Goal: Transaction & Acquisition: Purchase product/service

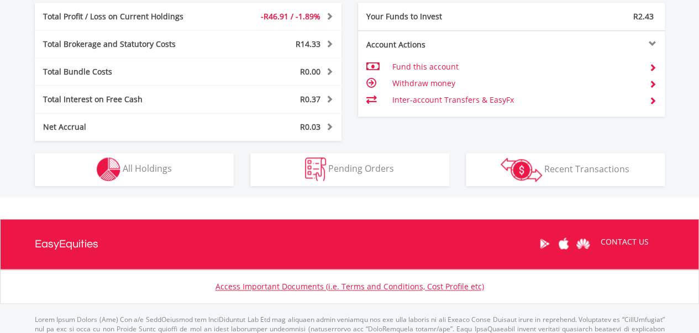
scroll to position [688, 0]
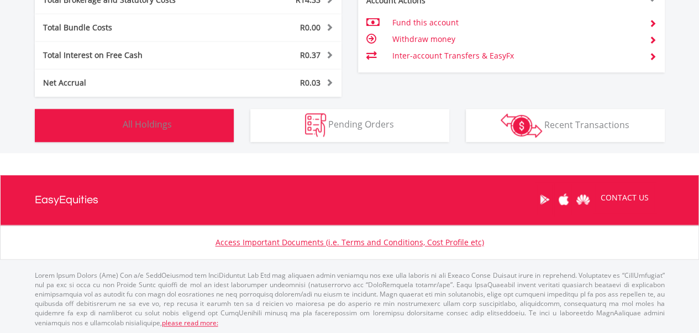
click at [183, 128] on button "Holdings All Holdings" at bounding box center [134, 125] width 199 height 33
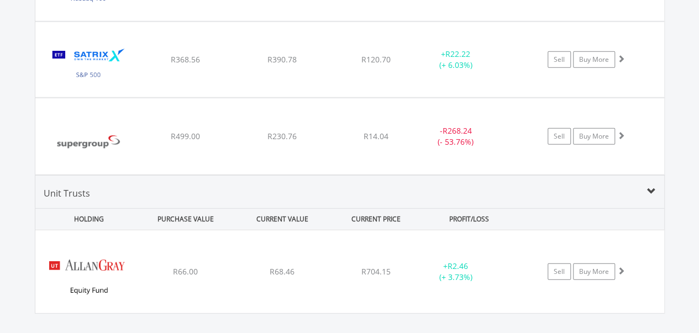
scroll to position [1512, 0]
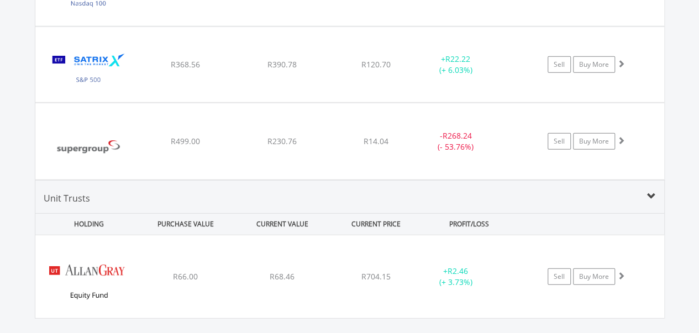
drag, startPoint x: 701, startPoint y: 149, endPoint x: 697, endPoint y: 249, distance: 100.6
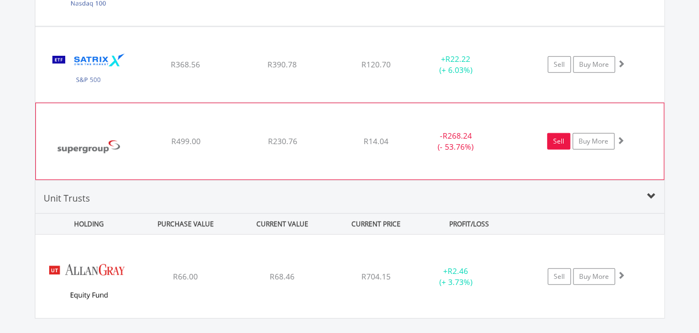
click at [560, 140] on link "Sell" at bounding box center [558, 141] width 23 height 17
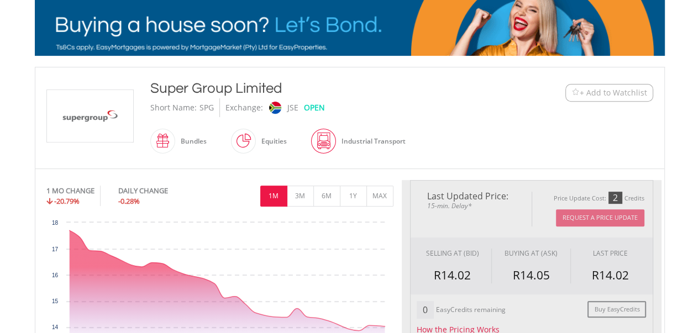
type input "******"
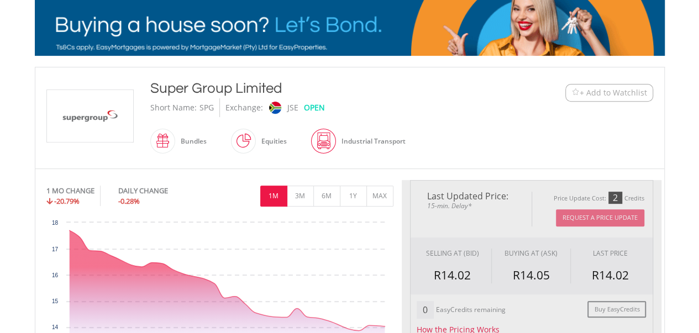
type input "******"
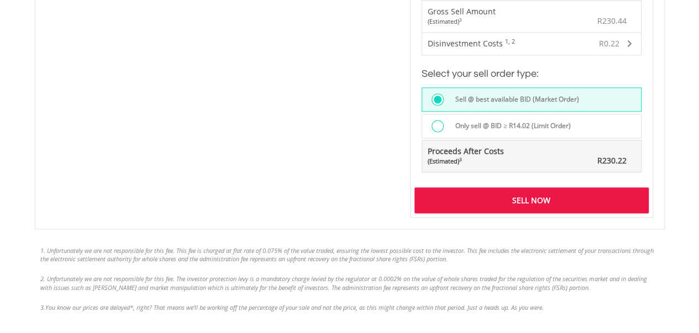
scroll to position [823, 0]
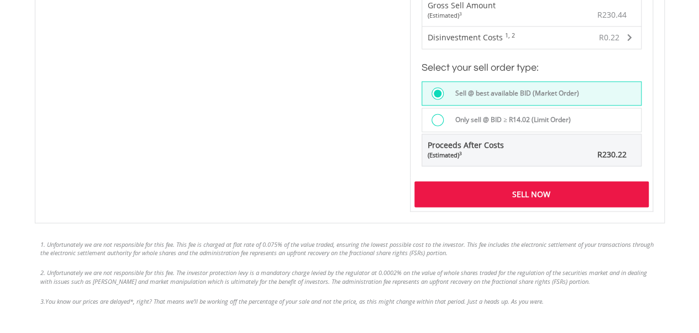
click at [537, 183] on div "Sell Now" at bounding box center [531, 193] width 234 height 25
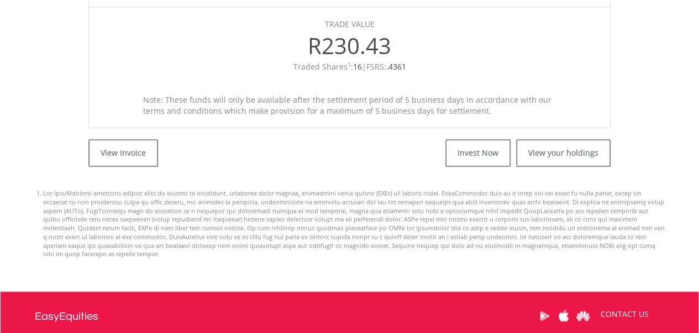
scroll to position [428, 0]
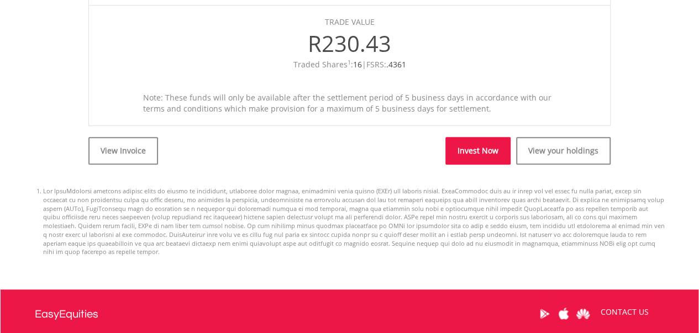
click at [473, 139] on link "Invest Now" at bounding box center [477, 151] width 65 height 28
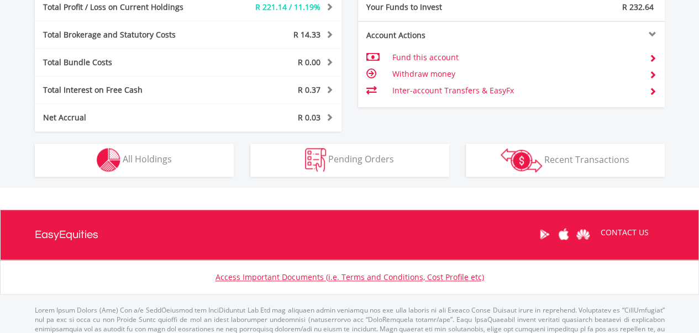
scroll to position [654, 0]
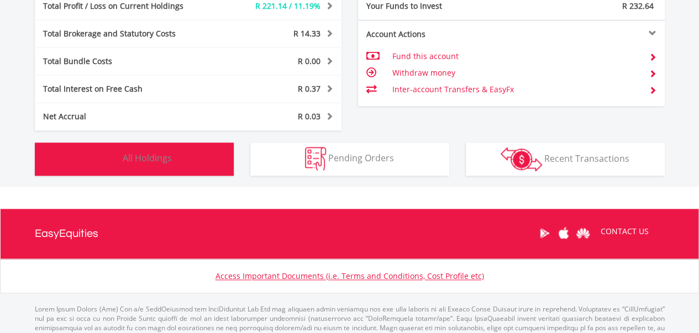
click at [178, 161] on button "Holdings All Holdings" at bounding box center [134, 158] width 199 height 33
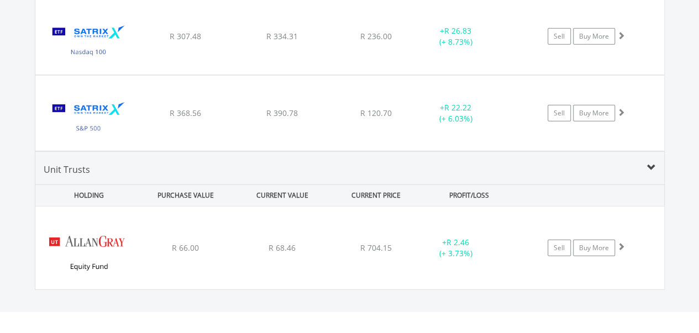
scroll to position [1470, 0]
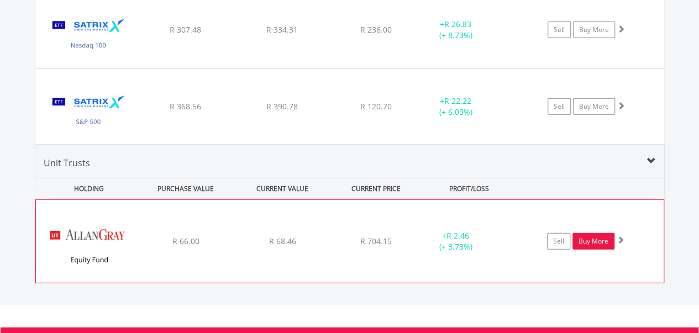
click at [589, 239] on link "Buy More" at bounding box center [593, 241] width 42 height 17
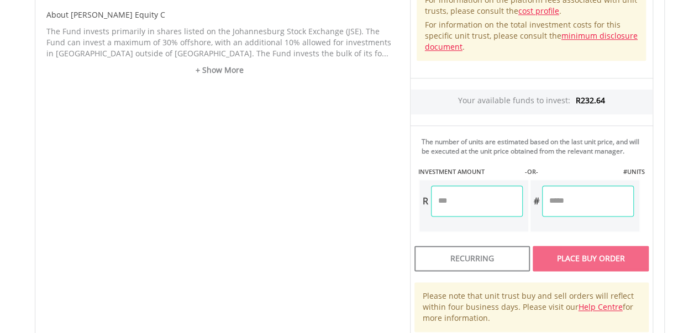
scroll to position [573, 0]
click at [472, 204] on input "number" at bounding box center [477, 202] width 92 height 31
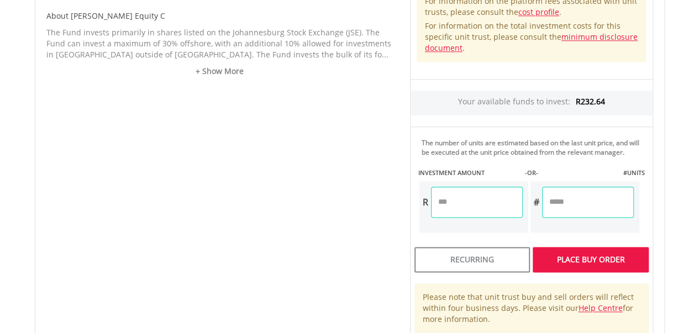
type input "*****"
type input "******"
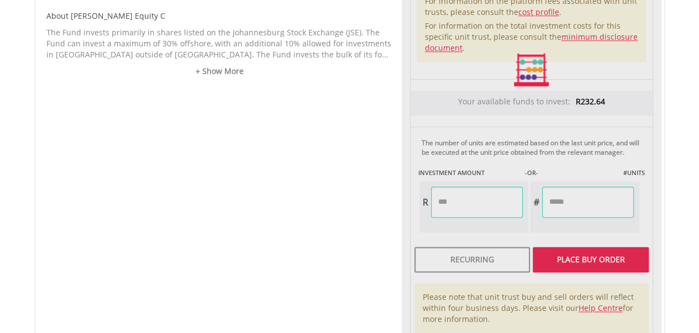
click at [591, 201] on div "Unit Price R704.15 How the Pricing Works Unit trusts use forward pricing. The p…" at bounding box center [531, 69] width 260 height 535
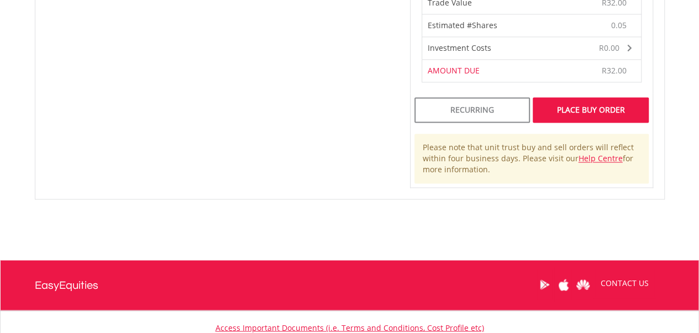
scroll to position [839, 0]
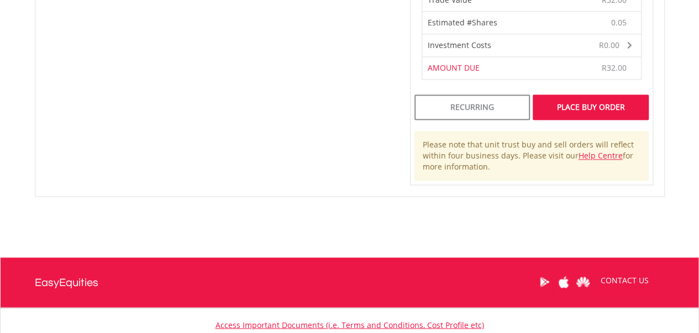
click at [588, 105] on div "Place Buy Order" at bounding box center [589, 106] width 115 height 25
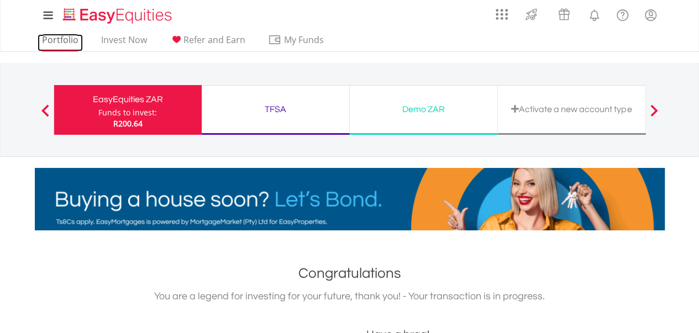
click at [65, 44] on link "Portfolio" at bounding box center [60, 42] width 45 height 17
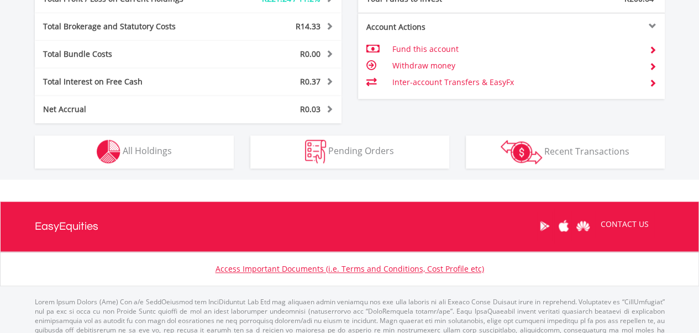
scroll to position [688, 0]
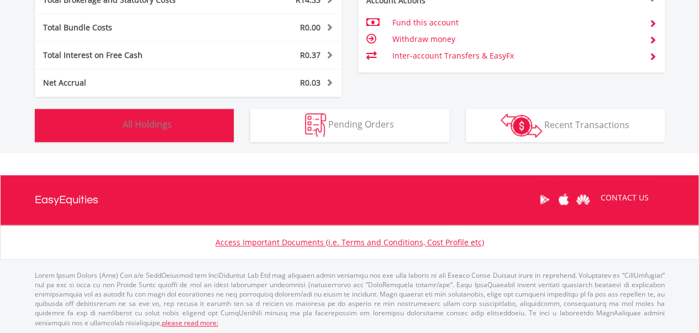
click at [184, 126] on button "Holdings All Holdings" at bounding box center [134, 125] width 199 height 33
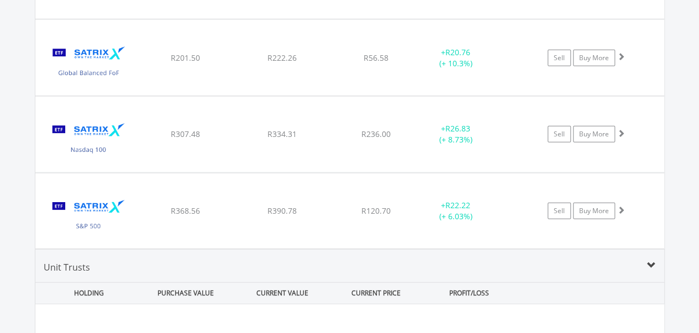
scroll to position [1345, 0]
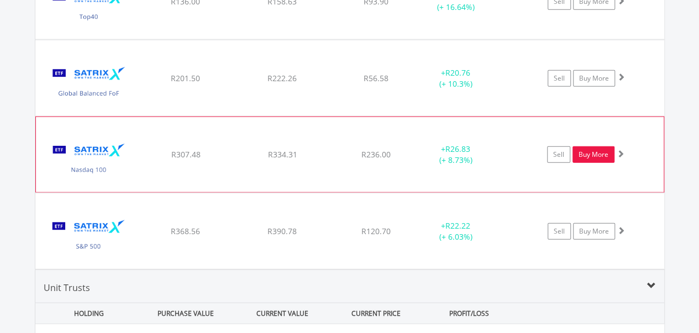
click at [592, 156] on link "Buy More" at bounding box center [593, 154] width 42 height 17
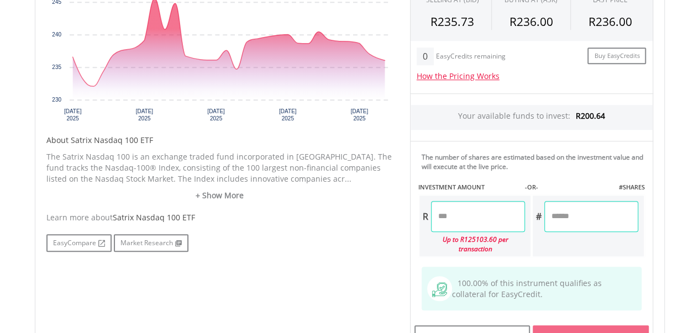
scroll to position [442, 0]
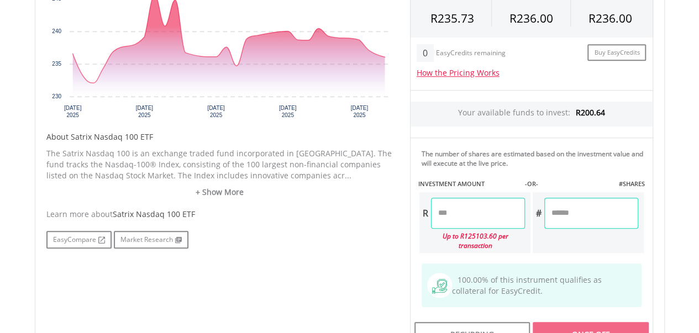
click at [475, 213] on input "number" at bounding box center [478, 213] width 94 height 31
type input "*****"
type input "******"
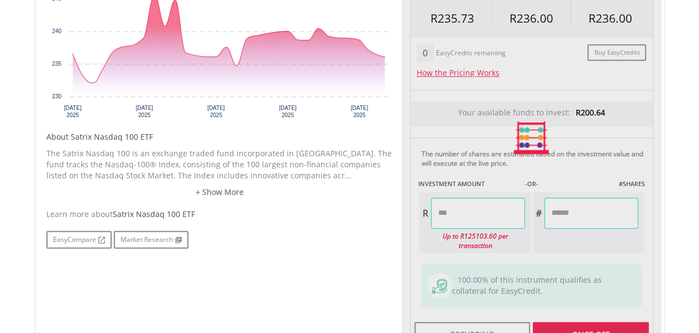
click at [565, 213] on div "Last Updated Price: 15-min. Delay* Price Update Cost: 2 Credits Request A Price…" at bounding box center [531, 137] width 260 height 429
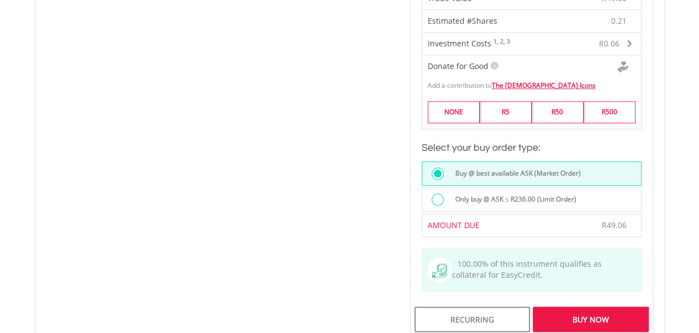
scroll to position [732, 0]
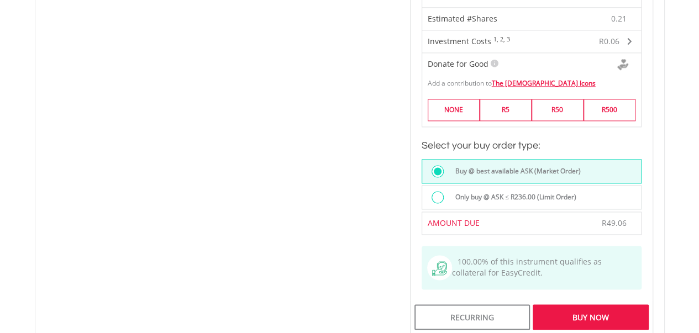
click at [578, 304] on div "Buy Now" at bounding box center [589, 316] width 115 height 25
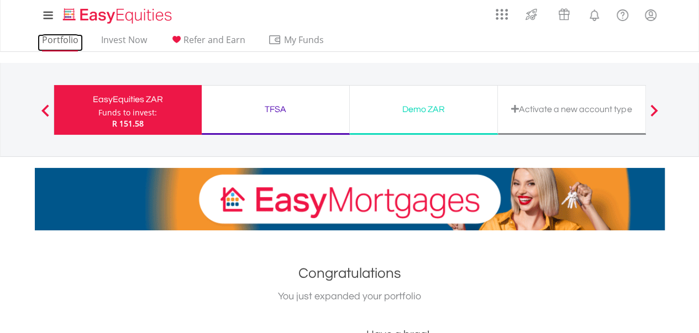
click at [61, 39] on link "Portfolio" at bounding box center [60, 42] width 45 height 17
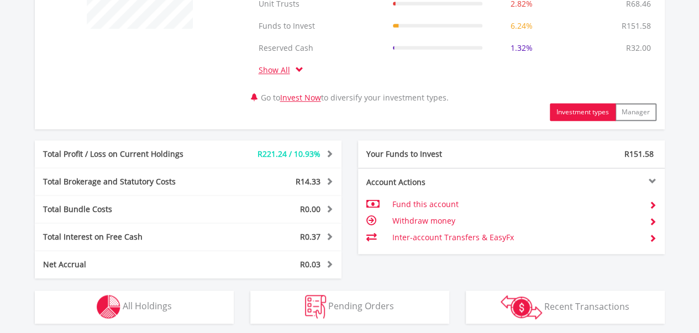
scroll to position [565, 0]
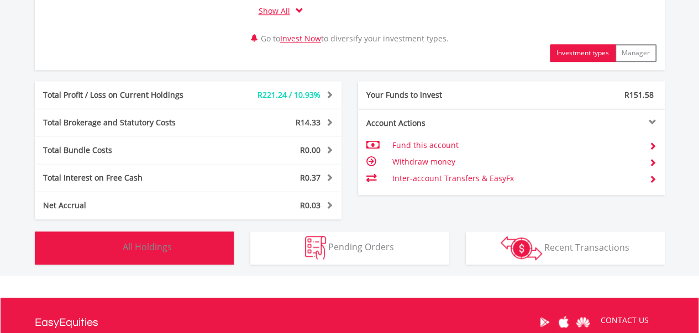
click at [191, 242] on button "Holdings All Holdings" at bounding box center [134, 247] width 199 height 33
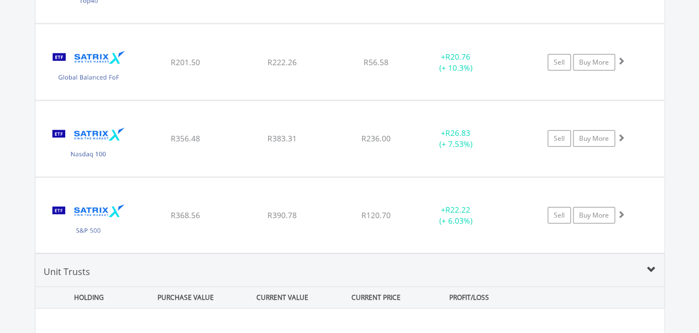
scroll to position [1371, 0]
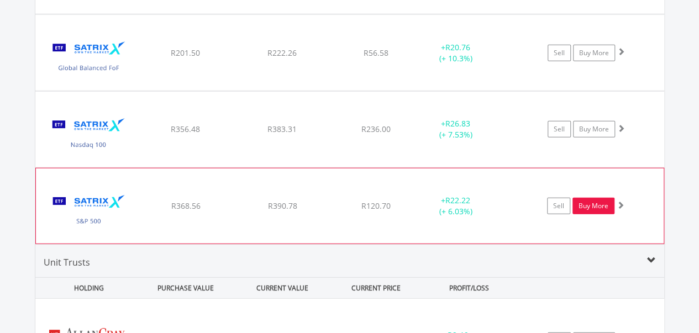
click at [594, 206] on link "Buy More" at bounding box center [593, 206] width 42 height 17
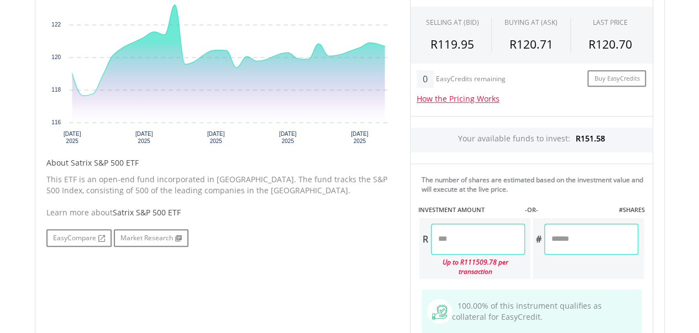
scroll to position [423, 0]
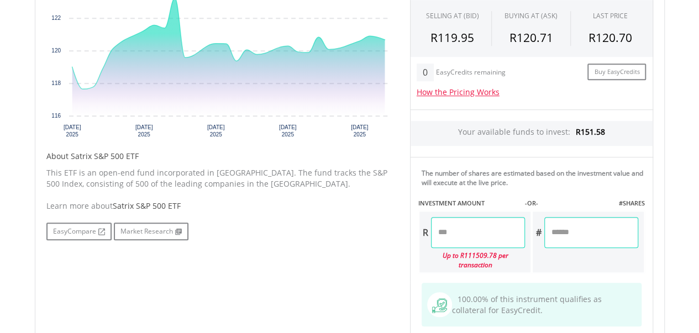
click at [466, 231] on input "number" at bounding box center [478, 232] width 94 height 31
type input "*"
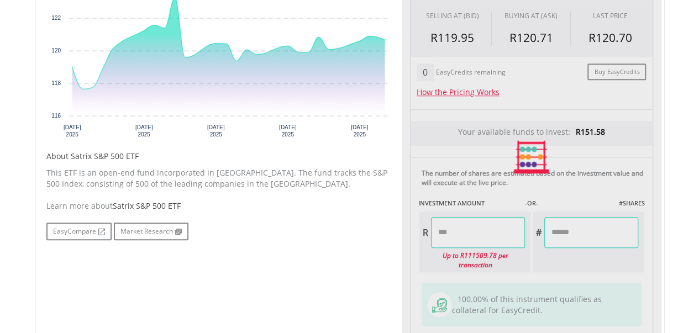
type input "*****"
type input "******"
click at [583, 225] on div "Last Updated Price: 15-min. Delay* Price Update Cost: 2 Credits Request A Price…" at bounding box center [531, 157] width 260 height 429
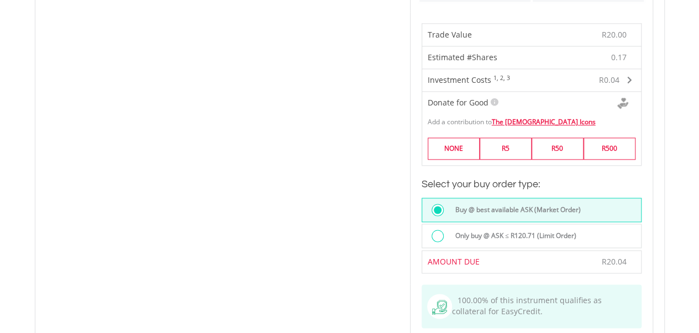
scroll to position [699, 0]
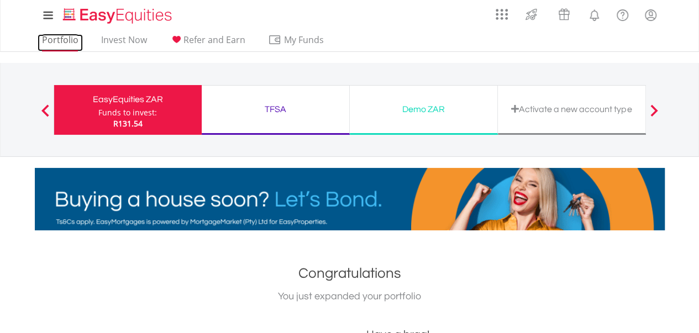
click at [56, 38] on link "Portfolio" at bounding box center [60, 42] width 45 height 17
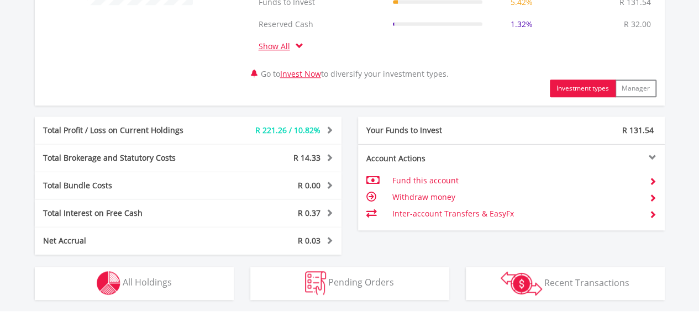
scroll to position [557, 0]
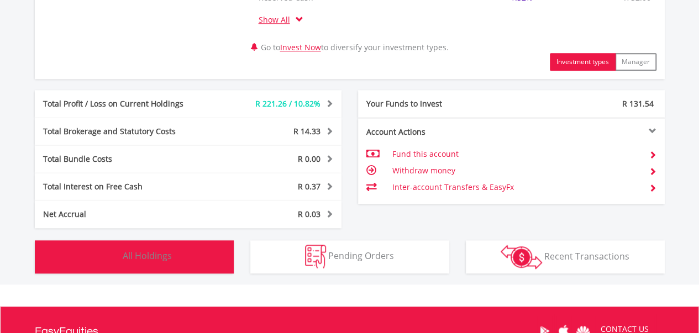
click at [178, 259] on button "Holdings All Holdings" at bounding box center [134, 256] width 199 height 33
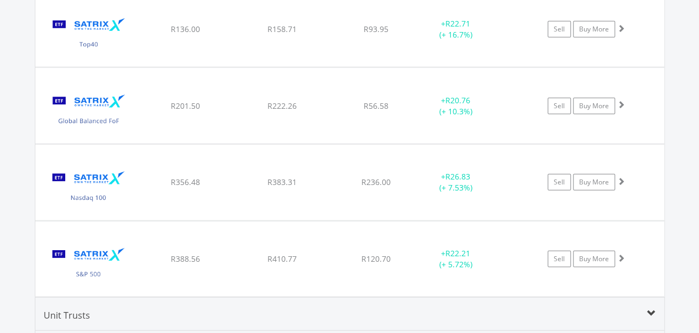
scroll to position [1320, 0]
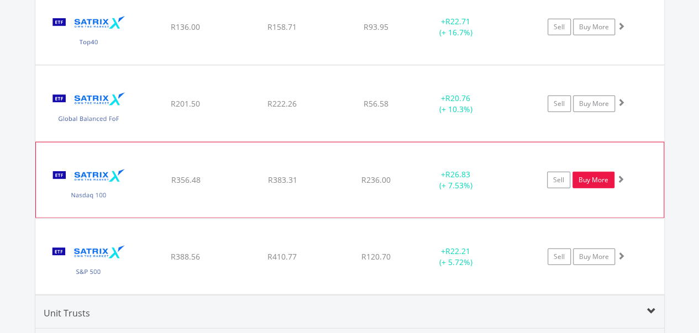
click at [596, 179] on link "Buy More" at bounding box center [593, 180] width 42 height 17
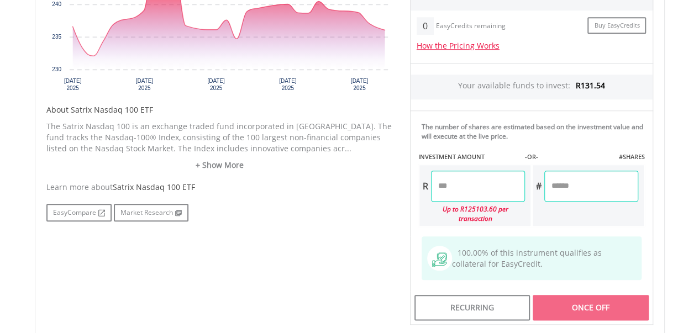
scroll to position [474, 0]
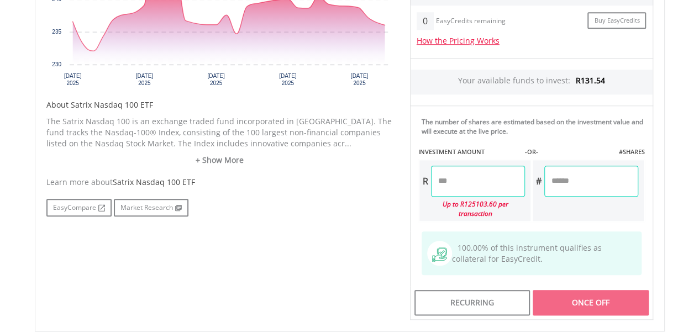
click at [475, 187] on input "number" at bounding box center [478, 181] width 94 height 31
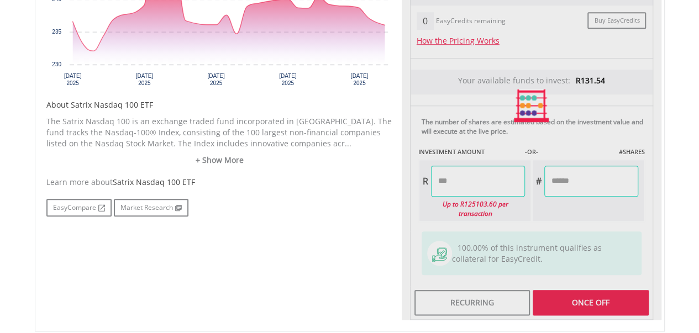
type input "*****"
type input "******"
click at [573, 181] on div "Last Updated Price: 15-min. Delay* Price Update Cost: 2 Credits Request A Price…" at bounding box center [531, 105] width 260 height 429
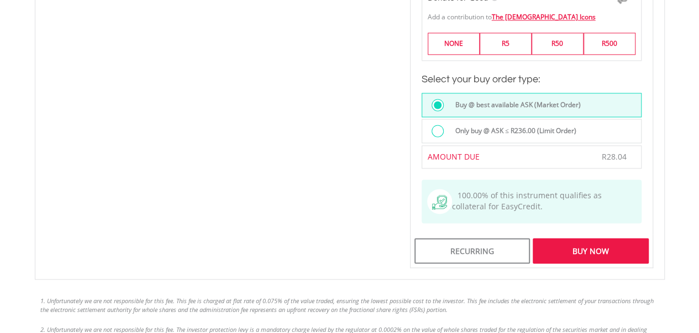
scroll to position [854, 0]
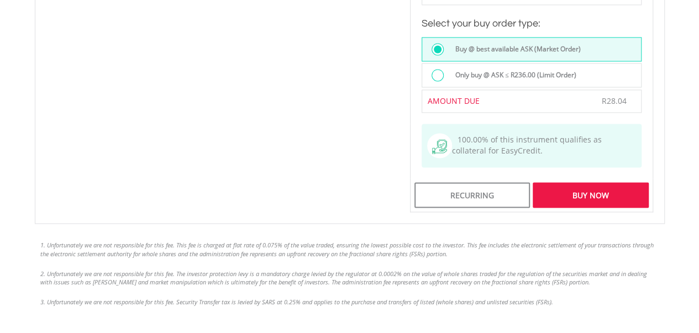
click at [586, 182] on div "Buy Now" at bounding box center [589, 194] width 115 height 25
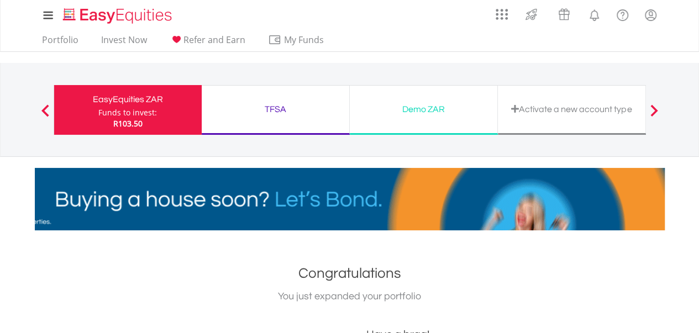
click at [35, 41] on ul "Portfolio Invest Now Refer and Earn My Funds Fund your accounts Withdraw Money …" at bounding box center [186, 40] width 303 height 21
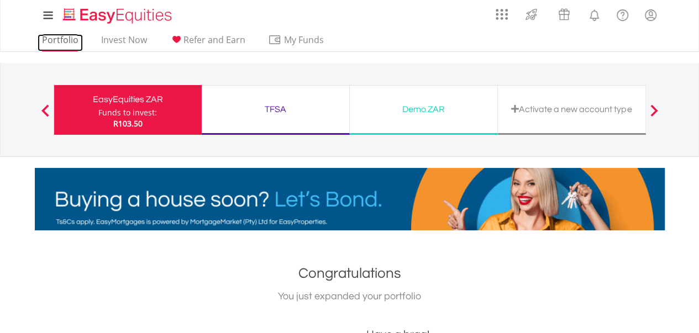
click at [51, 41] on link "Portfolio" at bounding box center [60, 42] width 45 height 17
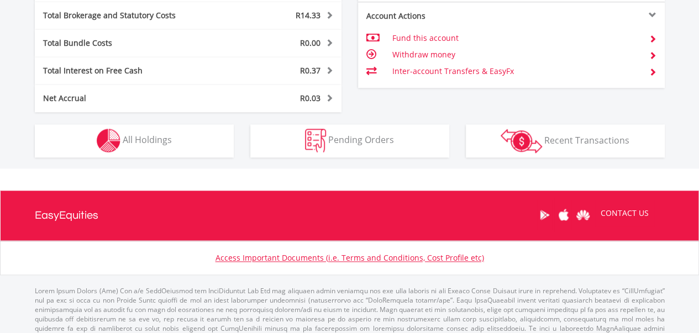
scroll to position [688, 0]
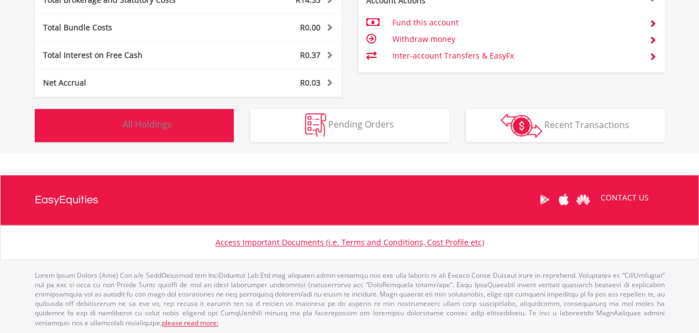
click at [168, 124] on span "All Holdings" at bounding box center [147, 124] width 49 height 12
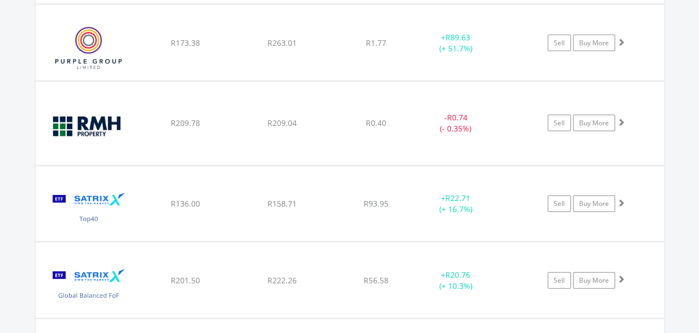
scroll to position [1147, 0]
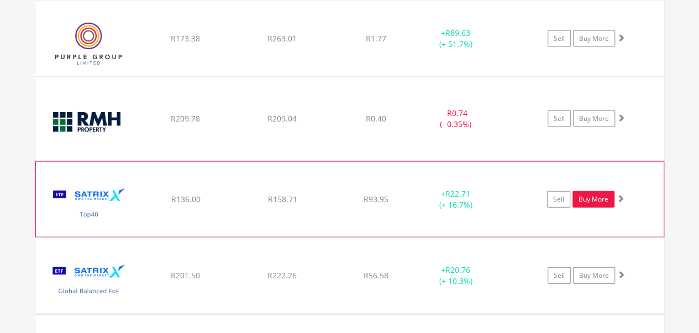
click at [589, 195] on link "Buy More" at bounding box center [593, 199] width 42 height 17
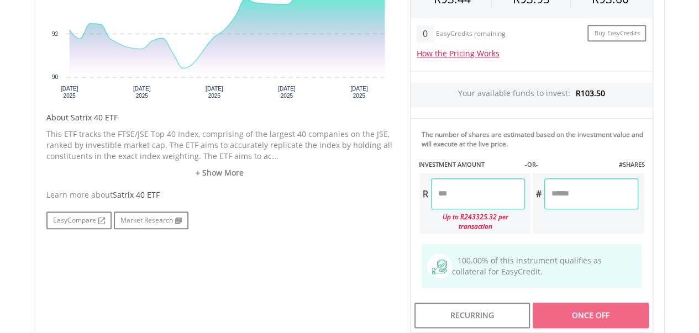
scroll to position [473, 0]
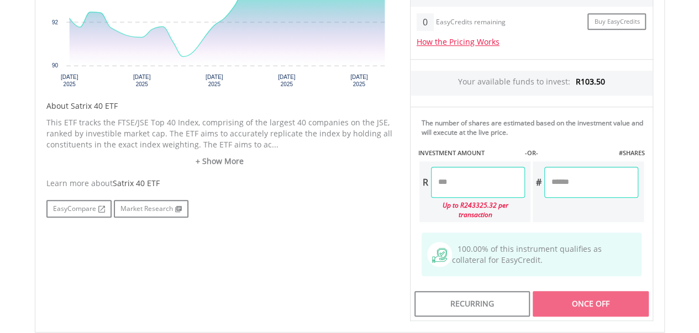
click at [431, 168] on input "number" at bounding box center [478, 182] width 94 height 31
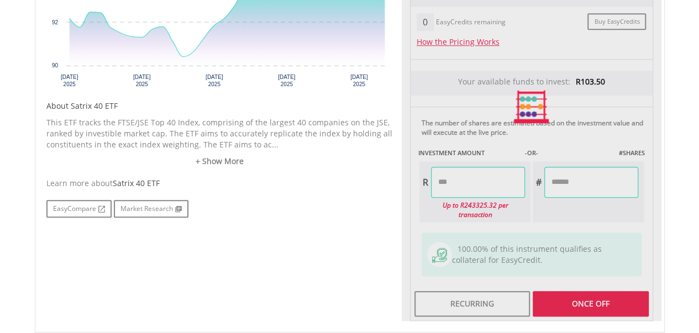
type input "******"
click at [581, 181] on div "Last Updated Price: 15-min. Delay* Price Update Cost: 2 Credits Request A Price…" at bounding box center [531, 106] width 260 height 429
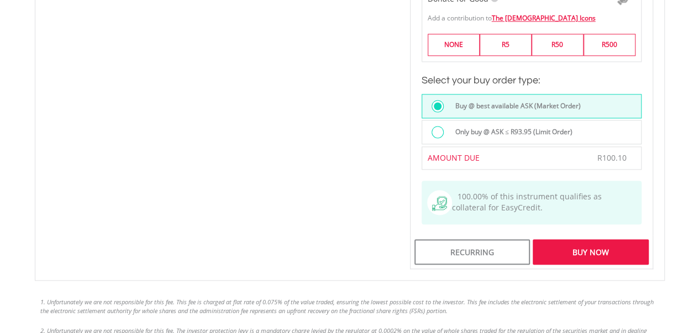
scroll to position [799, 0]
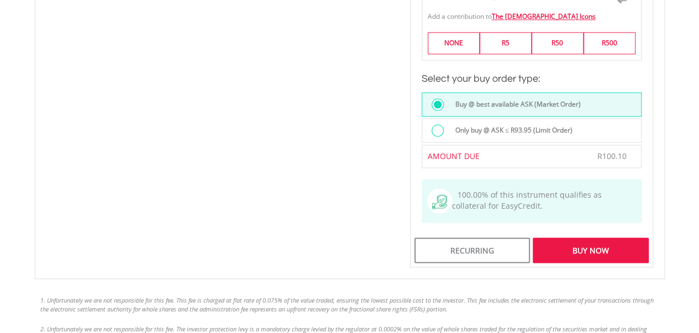
click at [575, 239] on div "Buy Now" at bounding box center [589, 249] width 115 height 25
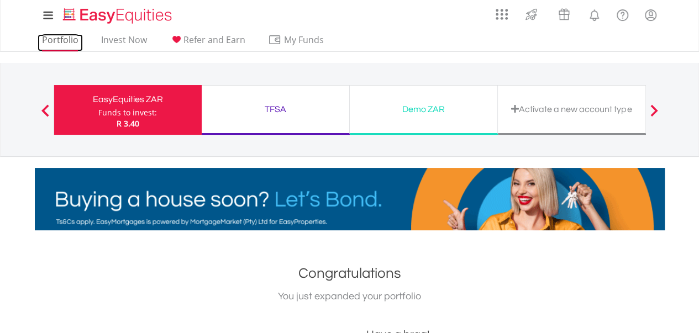
click at [71, 42] on link "Portfolio" at bounding box center [60, 42] width 45 height 17
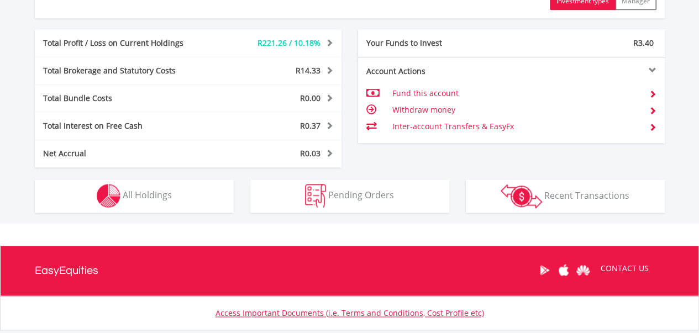
scroll to position [621, 0]
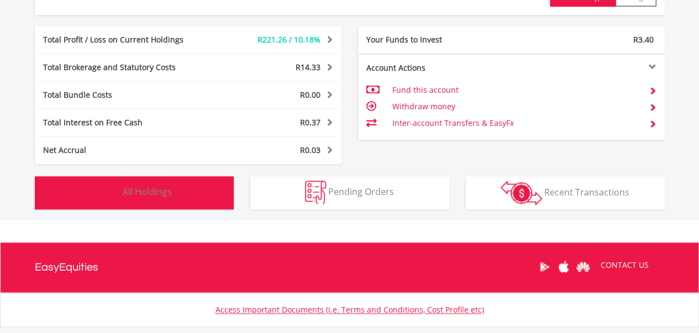
click at [173, 191] on button "Holdings All Holdings" at bounding box center [134, 192] width 199 height 33
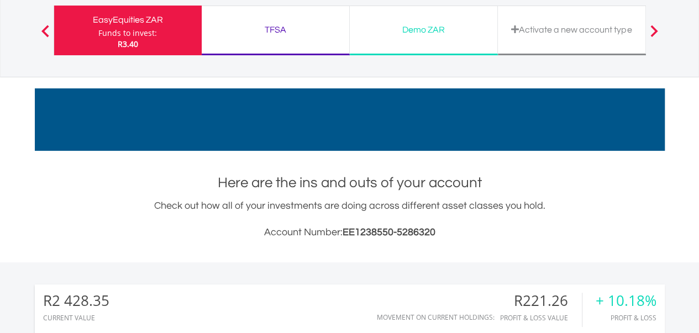
scroll to position [0, 0]
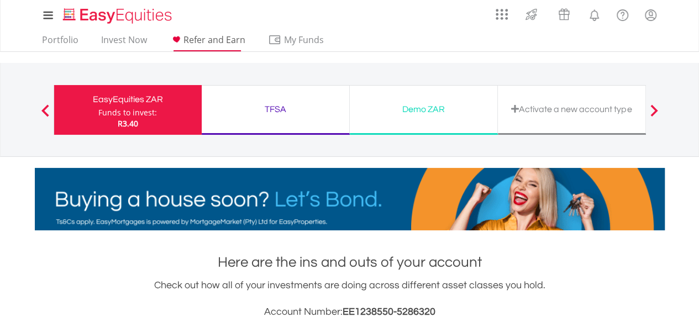
click at [204, 38] on span "Refer and Earn" at bounding box center [214, 40] width 62 height 12
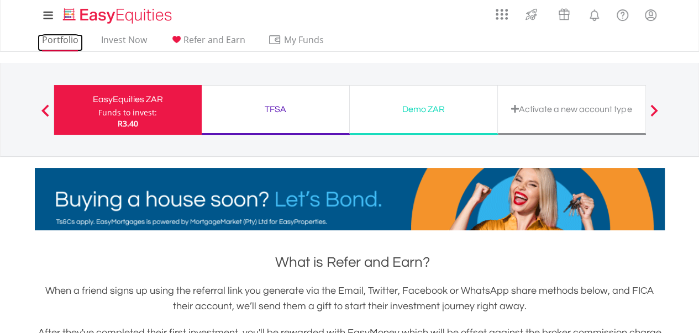
click at [66, 39] on link "Portfolio" at bounding box center [60, 42] width 45 height 17
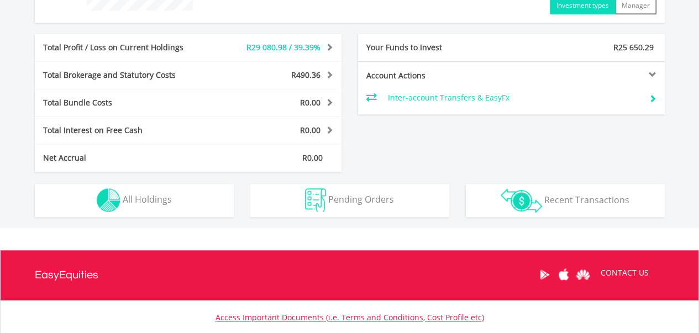
scroll to position [533, 0]
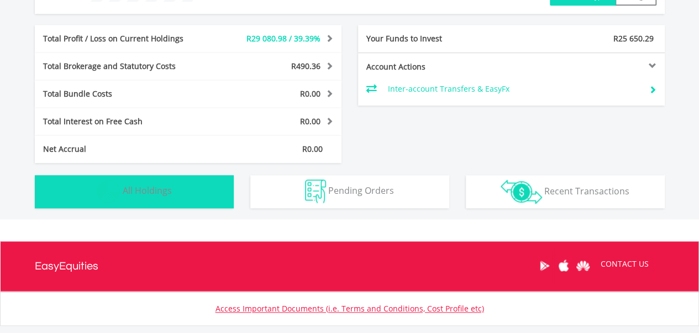
click at [151, 192] on span "All Holdings" at bounding box center [147, 190] width 49 height 12
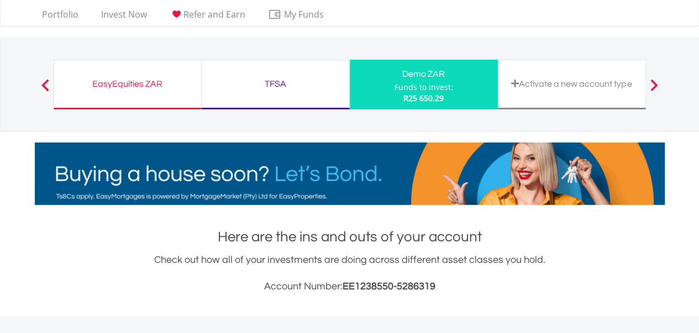
scroll to position [0, 0]
